Goal: Task Accomplishment & Management: Manage account settings

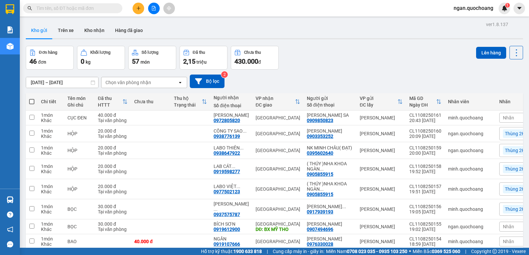
click at [32, 102] on span at bounding box center [31, 101] width 5 height 5
click at [32, 98] on input "checkbox" at bounding box center [32, 98] width 0 height 0
checkbox input "true"
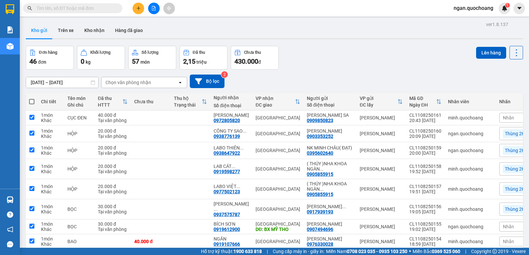
checkbox input "true"
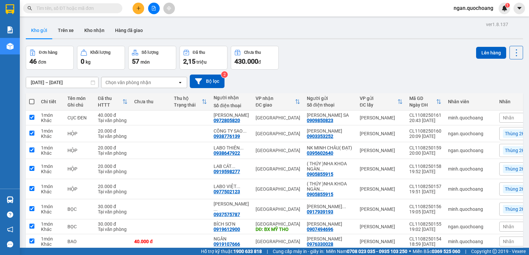
checkbox input "true"
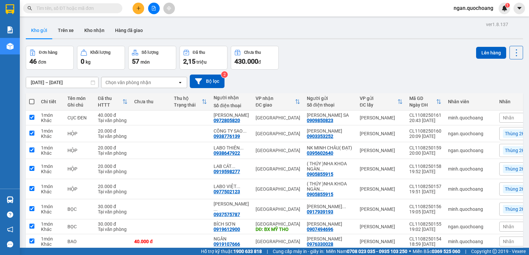
checkbox input "true"
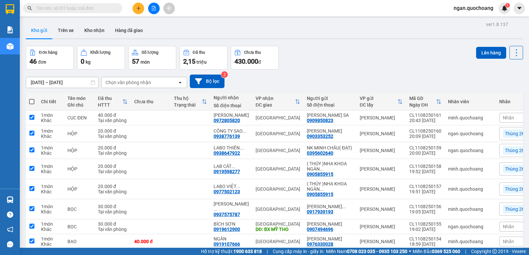
checkbox input "true"
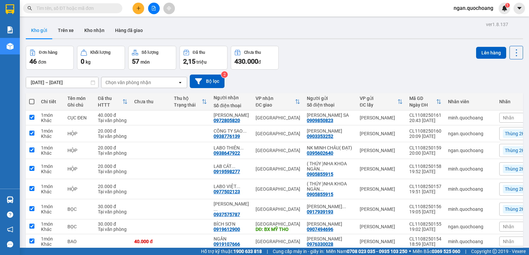
checkbox input "true"
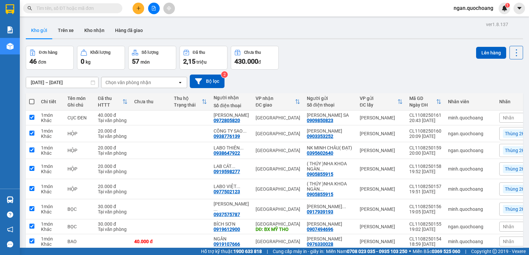
checkbox input "true"
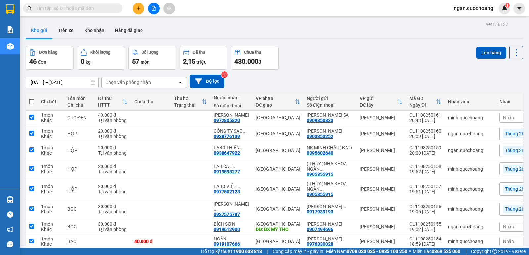
checkbox input "true"
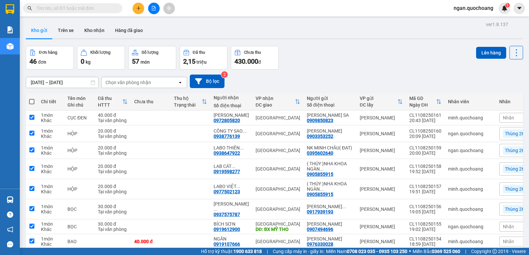
checkbox input "true"
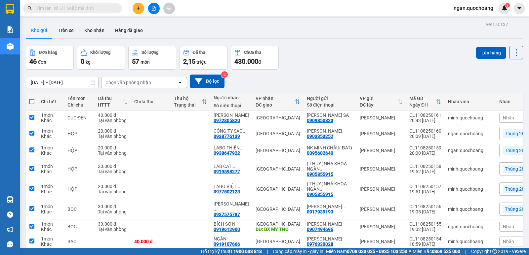
checkbox input "true"
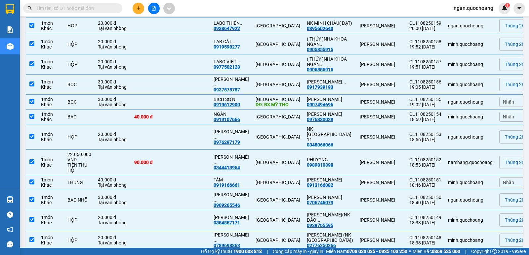
scroll to position [132, 0]
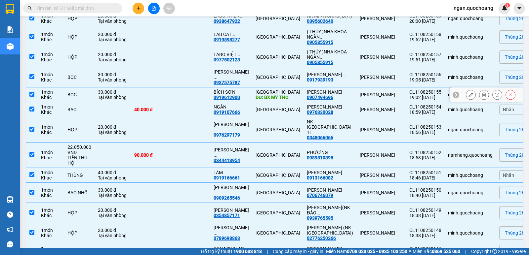
click at [30, 97] on input "checkbox" at bounding box center [31, 94] width 5 height 5
checkbox input "false"
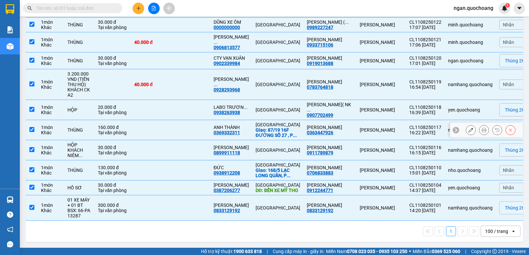
scroll to position [847, 0]
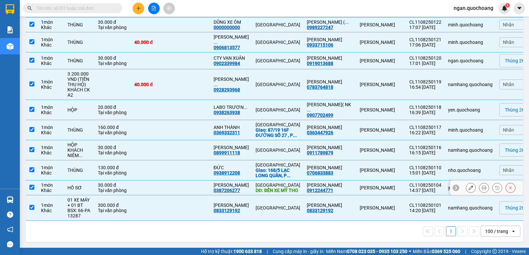
click at [33, 185] on input "checkbox" at bounding box center [31, 187] width 5 height 5
checkbox input "false"
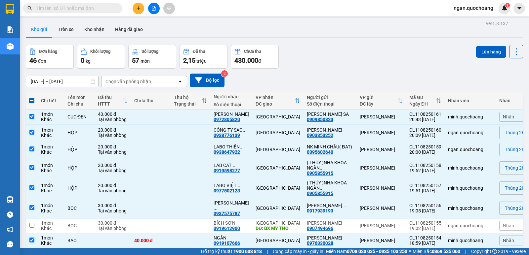
scroll to position [0, 0]
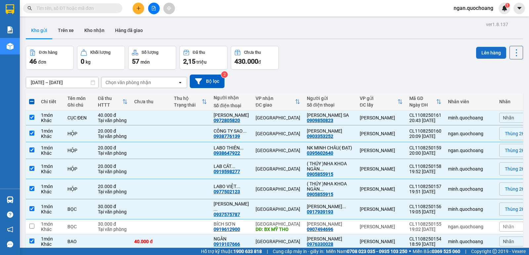
click at [481, 49] on button "Lên hàng" at bounding box center [491, 53] width 30 height 12
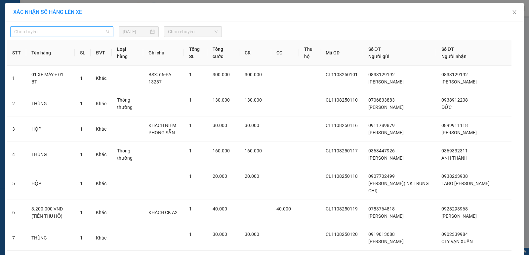
click at [94, 34] on span "Chọn tuyến" at bounding box center [61, 32] width 95 height 10
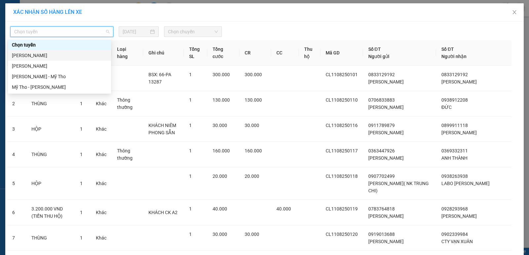
click at [90, 56] on div "[PERSON_NAME]" at bounding box center [59, 55] width 95 height 7
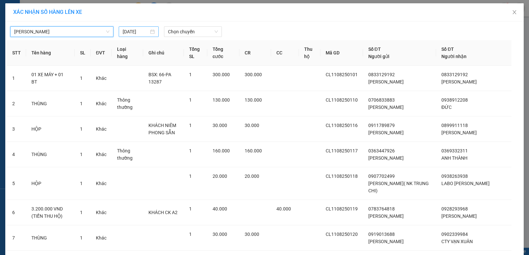
click at [136, 31] on input "[DATE]" at bounding box center [136, 31] width 26 height 7
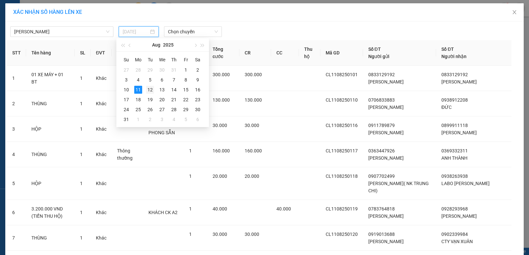
click at [150, 91] on div "12" at bounding box center [150, 90] width 8 height 8
type input "[DATE]"
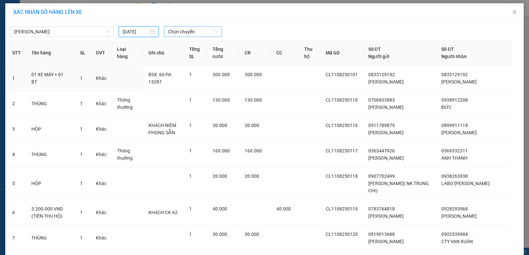
click at [187, 31] on span "Chọn chuyến" at bounding box center [193, 32] width 50 height 10
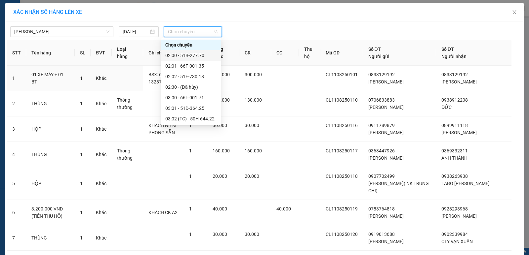
click at [196, 53] on div "02:00 - 51B-277.70" at bounding box center [191, 55] width 52 height 7
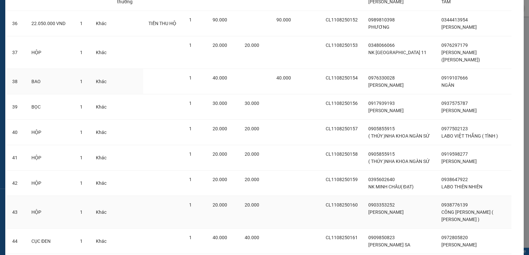
scroll to position [1055, 0]
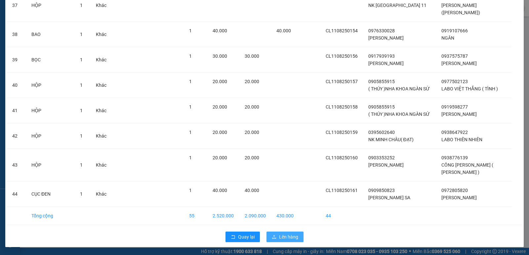
click at [284, 236] on span "Lên hàng" at bounding box center [288, 237] width 19 height 7
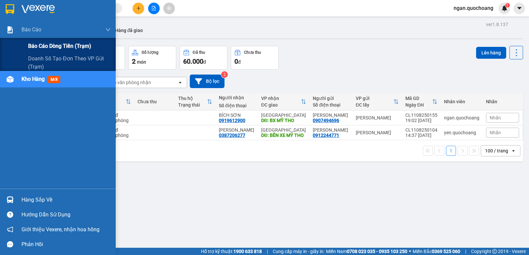
click at [57, 46] on span "Báo cáo dòng tiền (trạm)" at bounding box center [59, 46] width 63 height 8
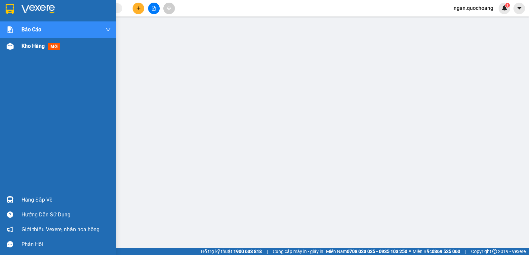
click at [17, 47] on div "Kho hàng mới" at bounding box center [58, 46] width 116 height 17
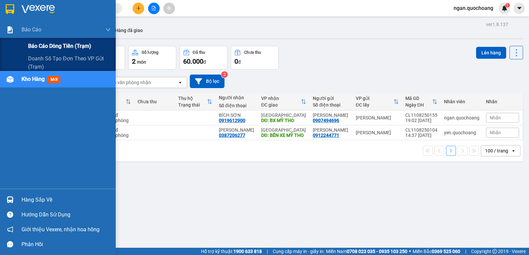
drag, startPoint x: 65, startPoint y: 43, endPoint x: 102, endPoint y: 38, distance: 37.3
click at [66, 43] on span "Báo cáo dòng tiền (trạm)" at bounding box center [59, 46] width 63 height 8
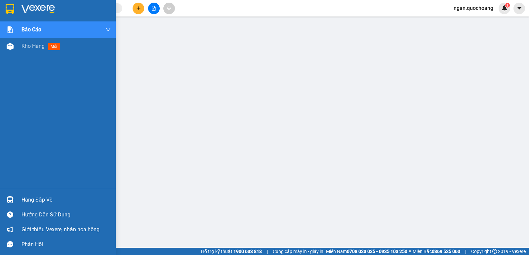
click at [44, 41] on div "Kho hàng mới" at bounding box center [65, 46] width 89 height 17
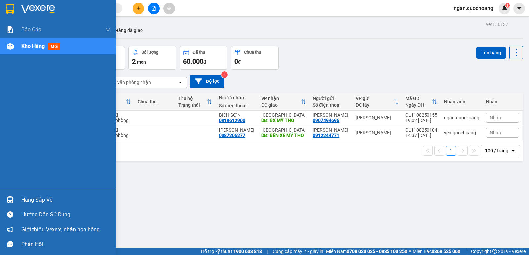
click at [56, 196] on div "Hàng sắp về" at bounding box center [65, 200] width 89 height 10
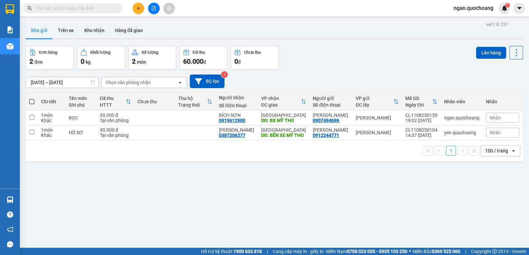
click at [374, 194] on section "Kết quả tìm kiếm ( 56 ) Bộ lọc Mã ĐH Trạng thái Món hàng Thu hộ Tổng cước Chưa …" at bounding box center [264, 127] width 529 height 255
click at [230, 207] on div "ver 1.8.137 Kho gửi Trên xe Kho nhận Hàng đã giao Đơn hàng 2 đơn Khối lượng 0 k…" at bounding box center [274, 147] width 502 height 255
click at [469, 8] on span "ngan.quochoang" at bounding box center [473, 8] width 50 height 8
click at [463, 18] on span "Đăng xuất" at bounding box center [476, 20] width 37 height 7
